Goal: Information Seeking & Learning: Learn about a topic

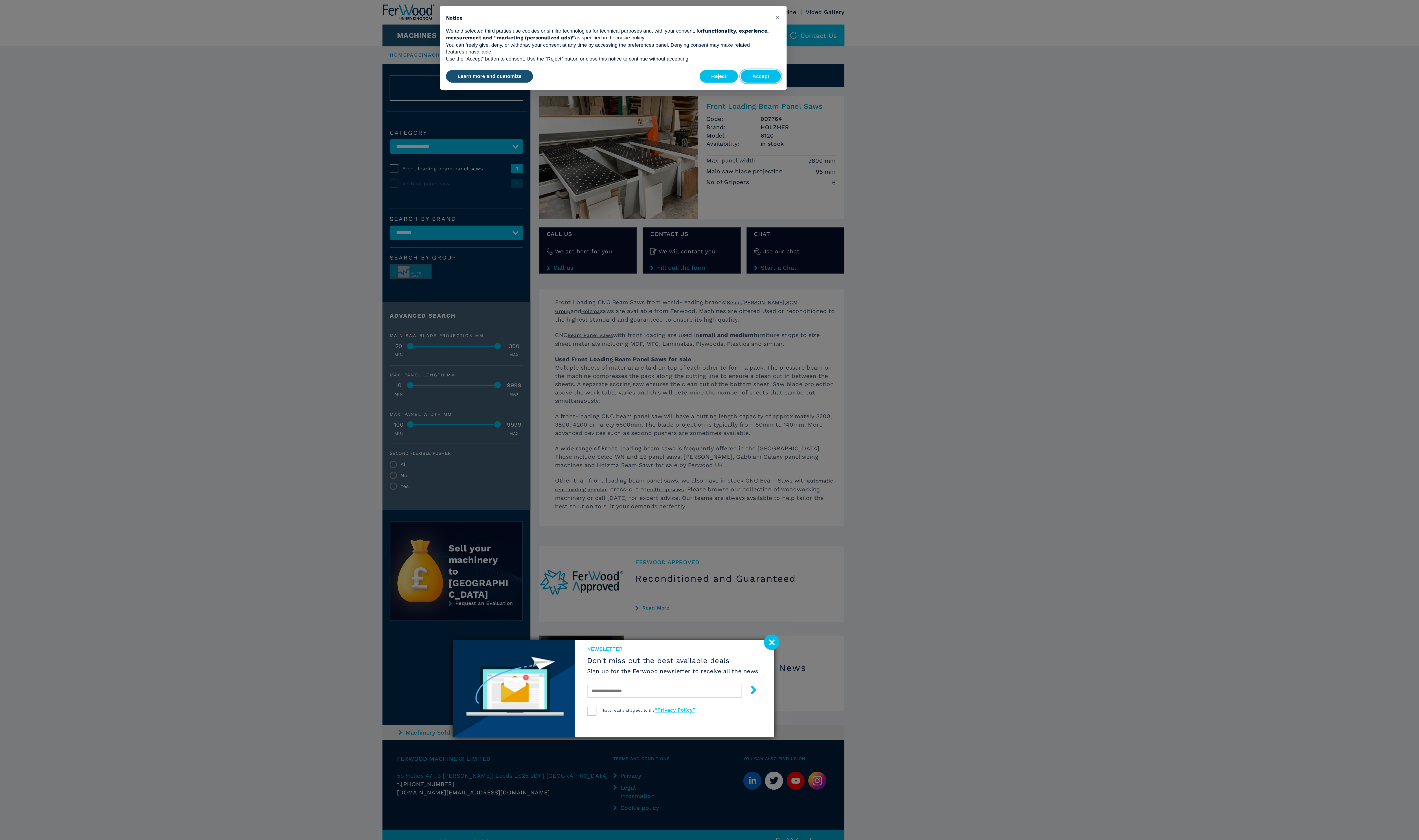
click at [809, 50] on button "Accept" at bounding box center [799, 47] width 24 height 8
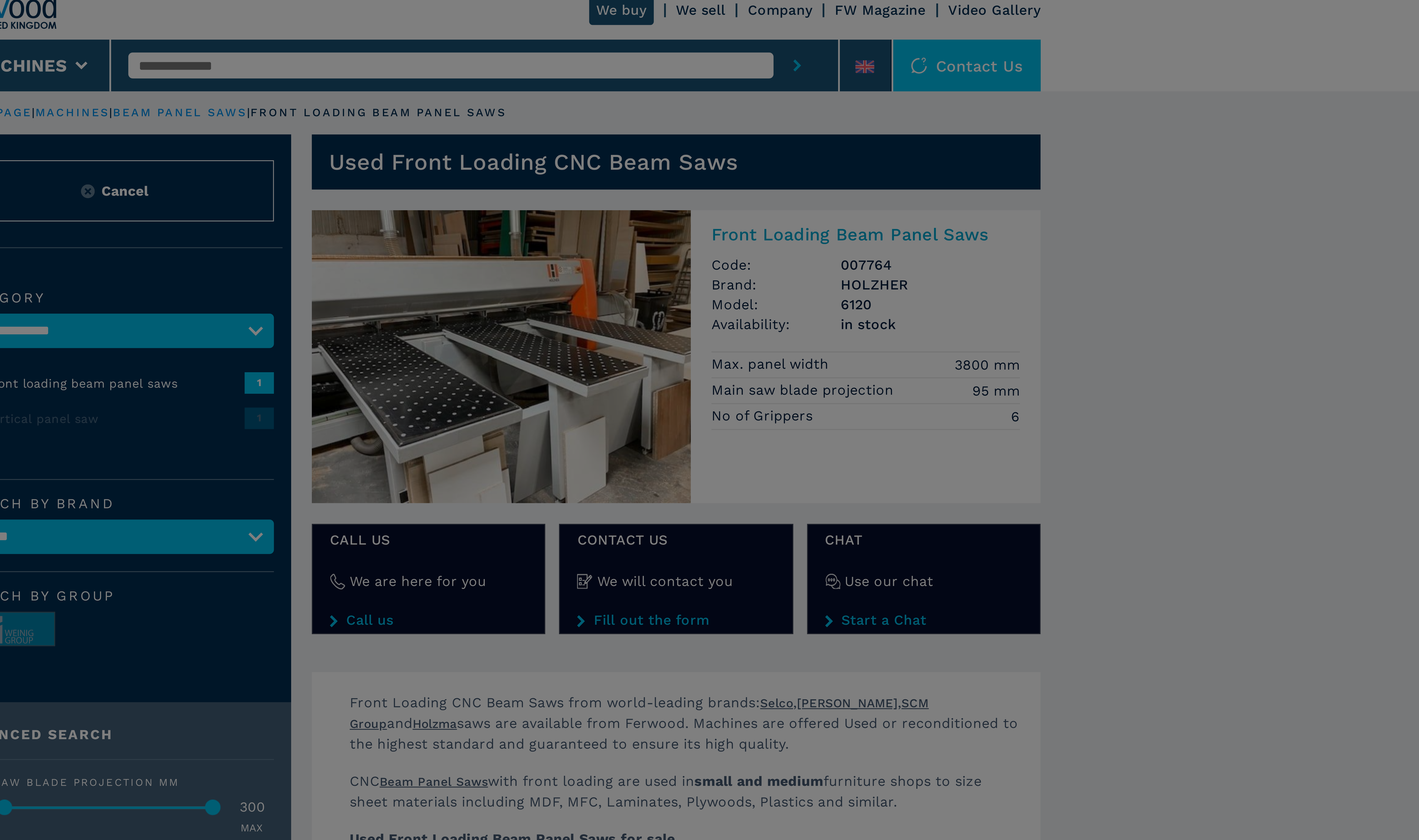
click at [887, 100] on div "newsletter Don't miss out the best available deals Sign up for the Ferwood news…" at bounding box center [710, 420] width 1419 height 840
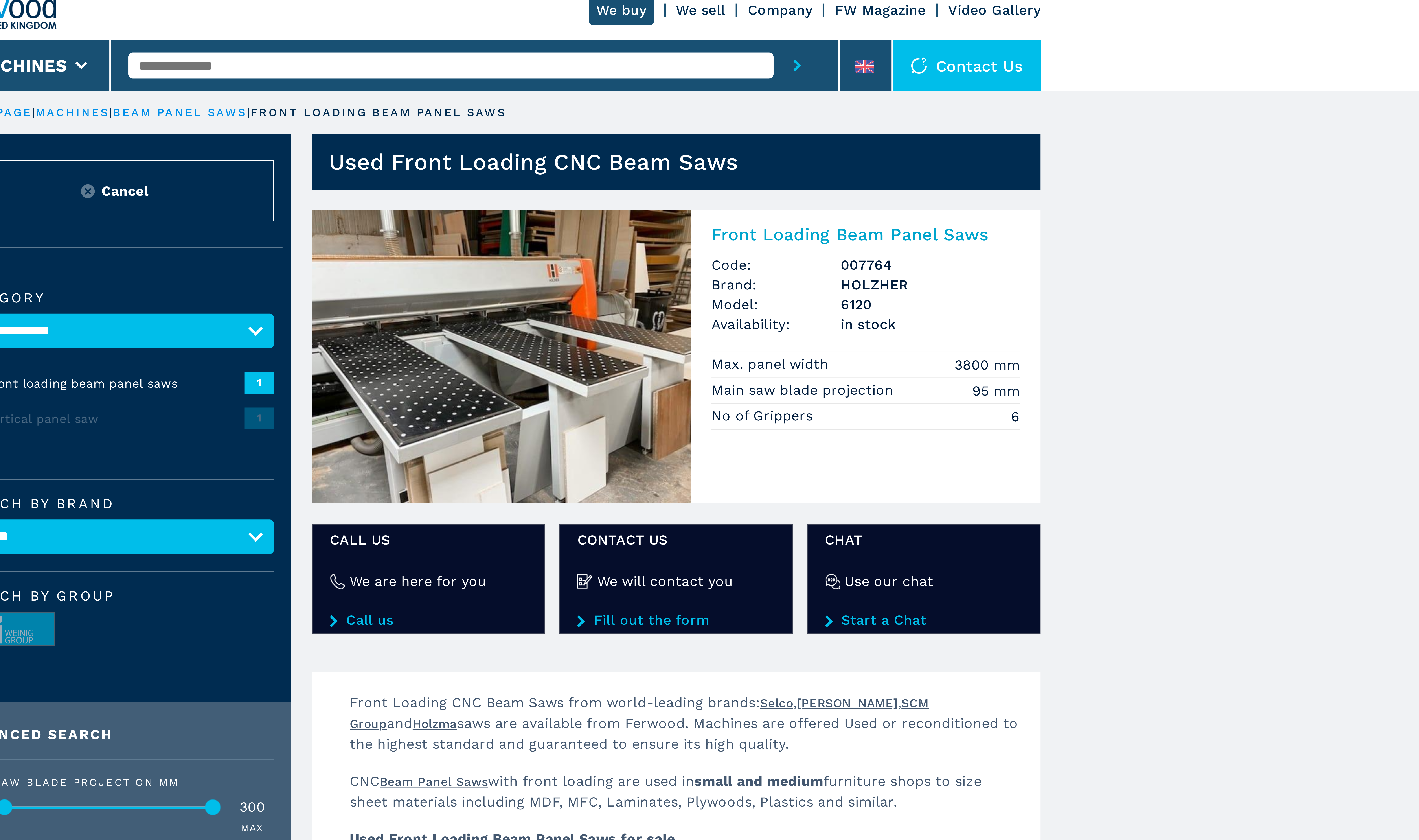
click at [716, 96] on img at bounding box center [713, 96] width 97 height 75
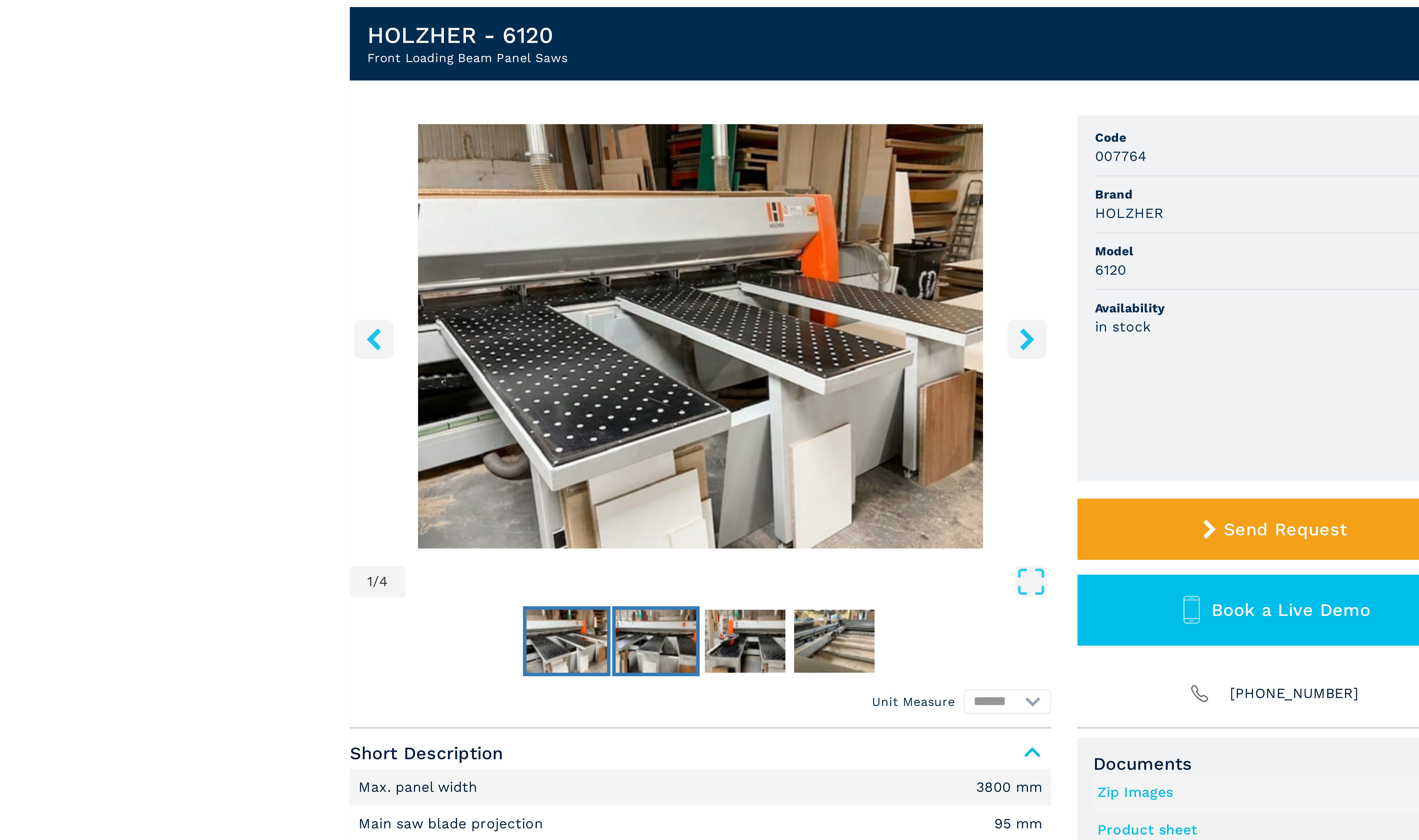
click at [643, 201] on img "Go to Slide 2" at bounding box center [646, 198] width 20 height 16
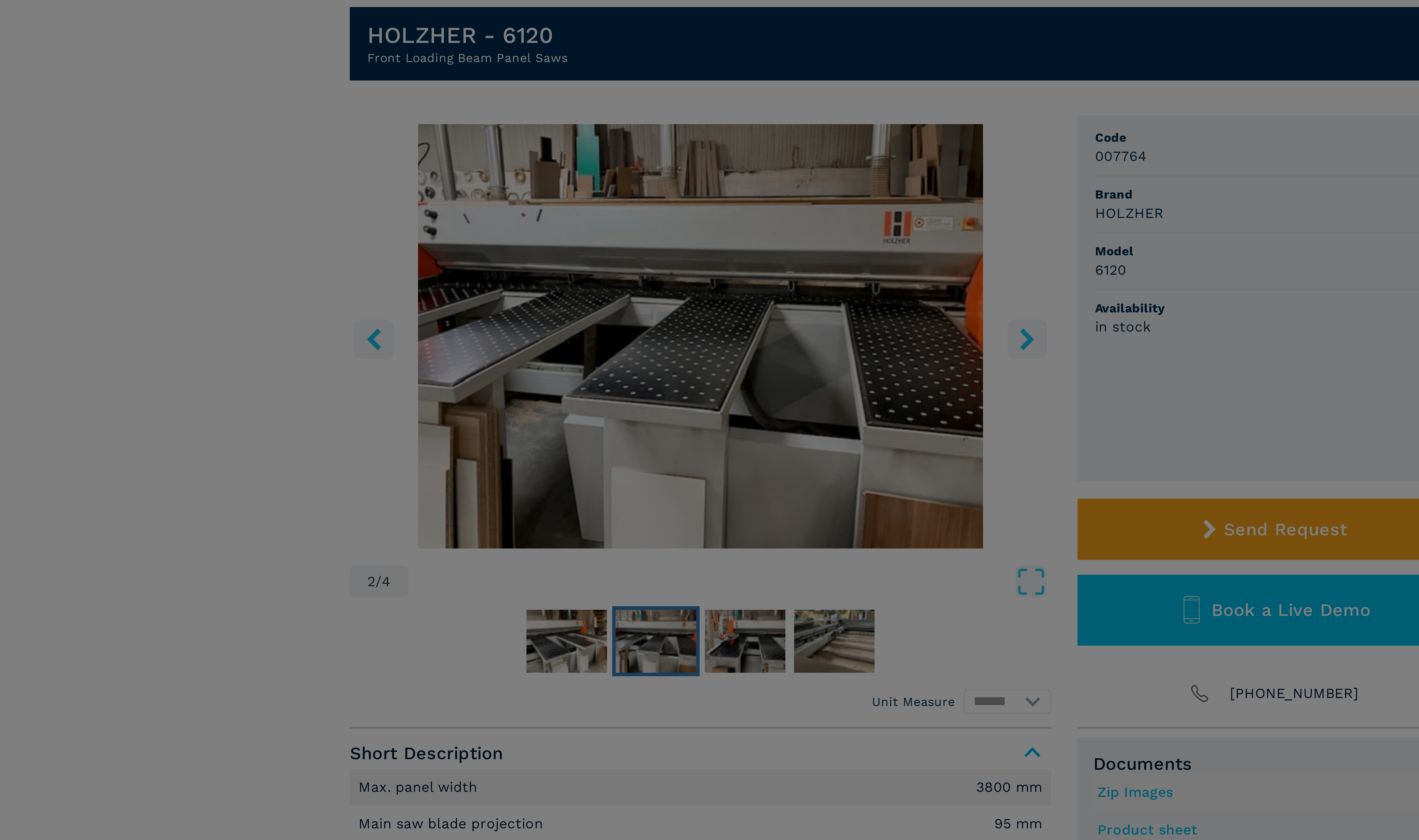
click at [505, 182] on div "newsletter Don't miss out the best available deals Sign up for the Ferwood news…" at bounding box center [710, 420] width 1419 height 840
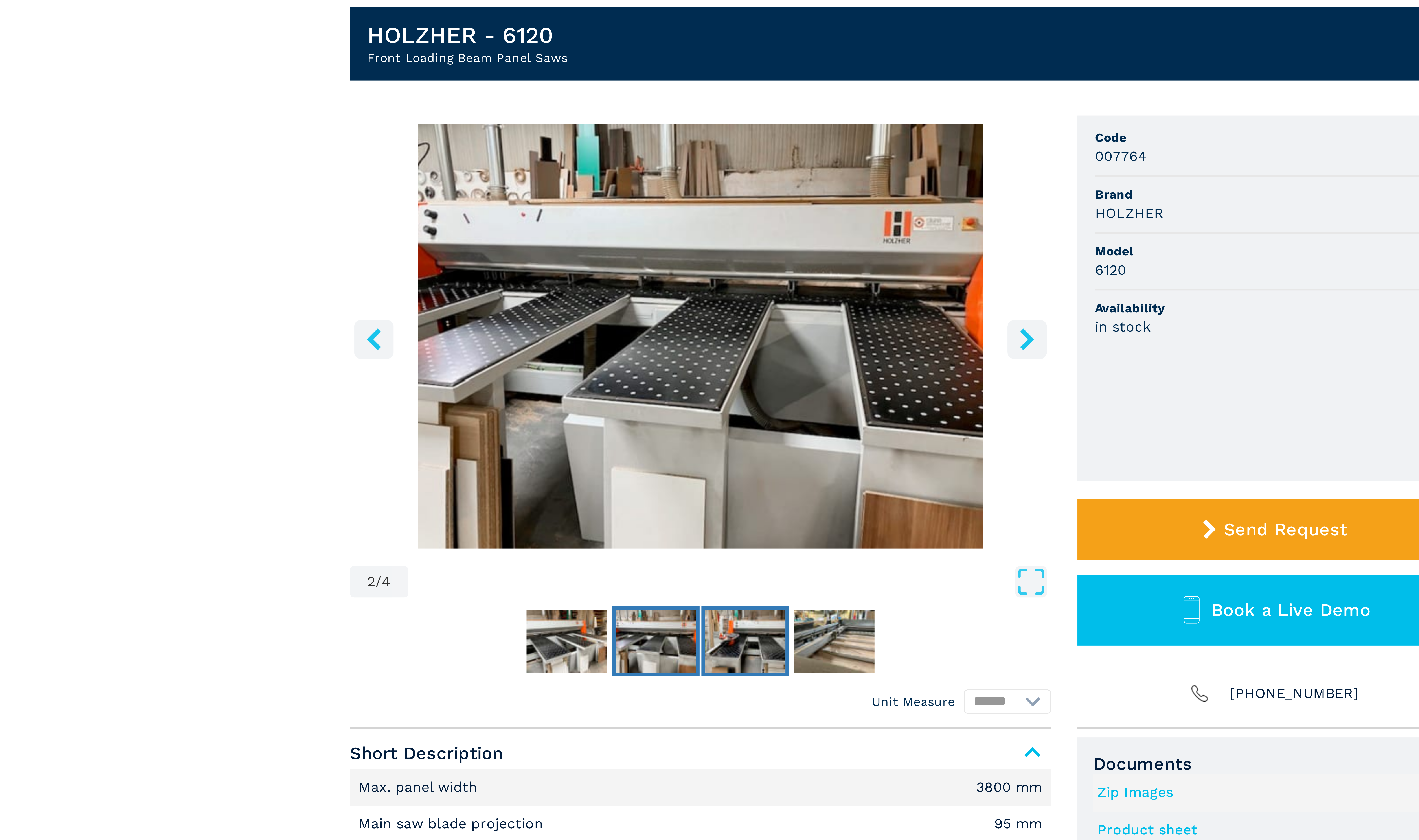
click at [668, 201] on img "Go to Slide 3" at bounding box center [668, 198] width 20 height 16
